Goal: Task Accomplishment & Management: Manage account settings

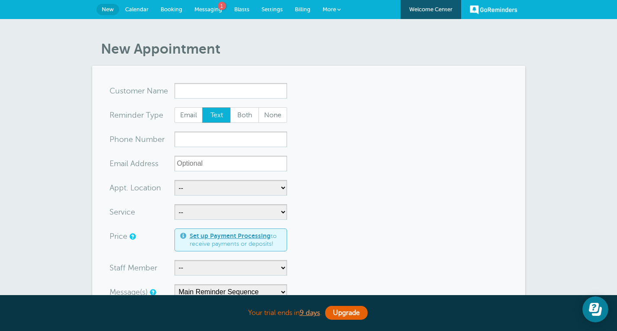
click at [213, 9] on span "Messaging" at bounding box center [208, 9] width 28 height 6
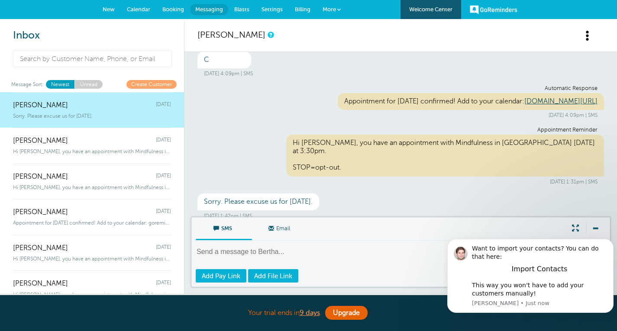
click at [500, 13] on link "GoReminders" at bounding box center [494, 9] width 48 height 19
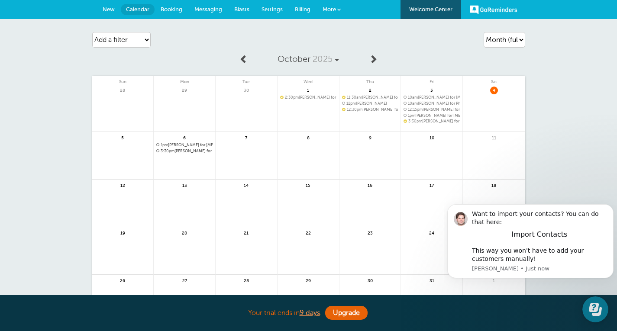
click at [266, 11] on span "Settings" at bounding box center [271, 9] width 21 height 6
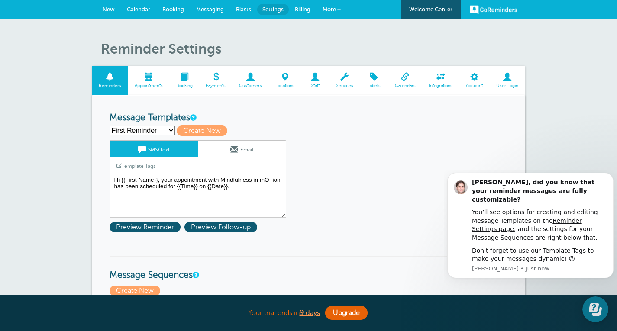
click at [504, 88] on link "User Login" at bounding box center [507, 80] width 35 height 29
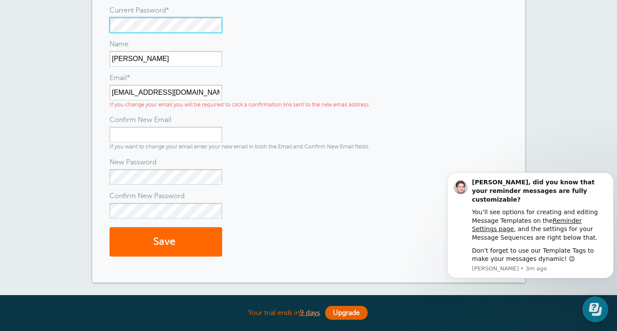
scroll to position [131, 0]
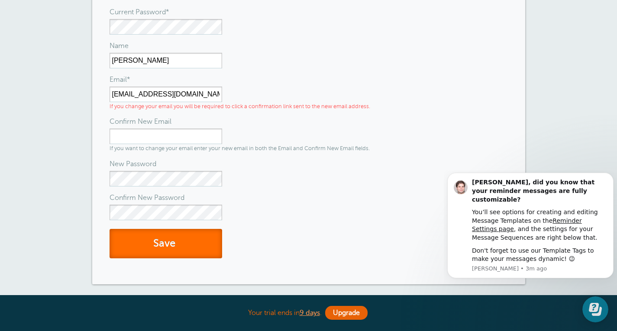
click at [144, 240] on button "Save" at bounding box center [166, 244] width 113 height 30
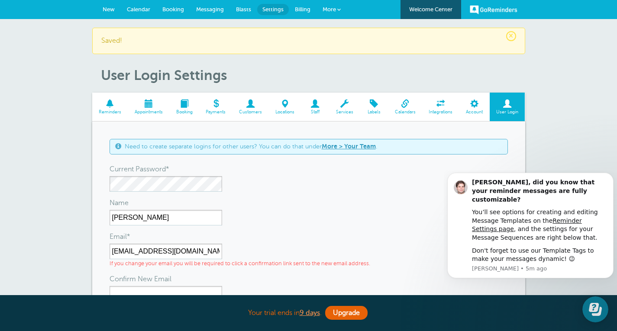
click at [473, 104] on span at bounding box center [474, 104] width 30 height 8
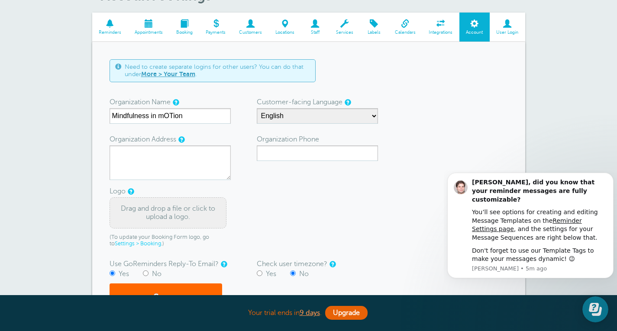
scroll to position [52, 0]
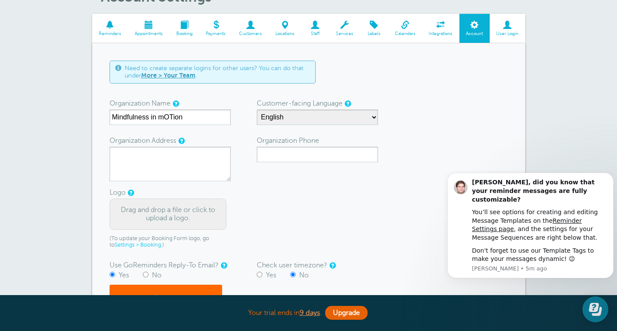
click at [506, 28] on span at bounding box center [507, 25] width 35 height 8
